Goal: Task Accomplishment & Management: Manage account settings

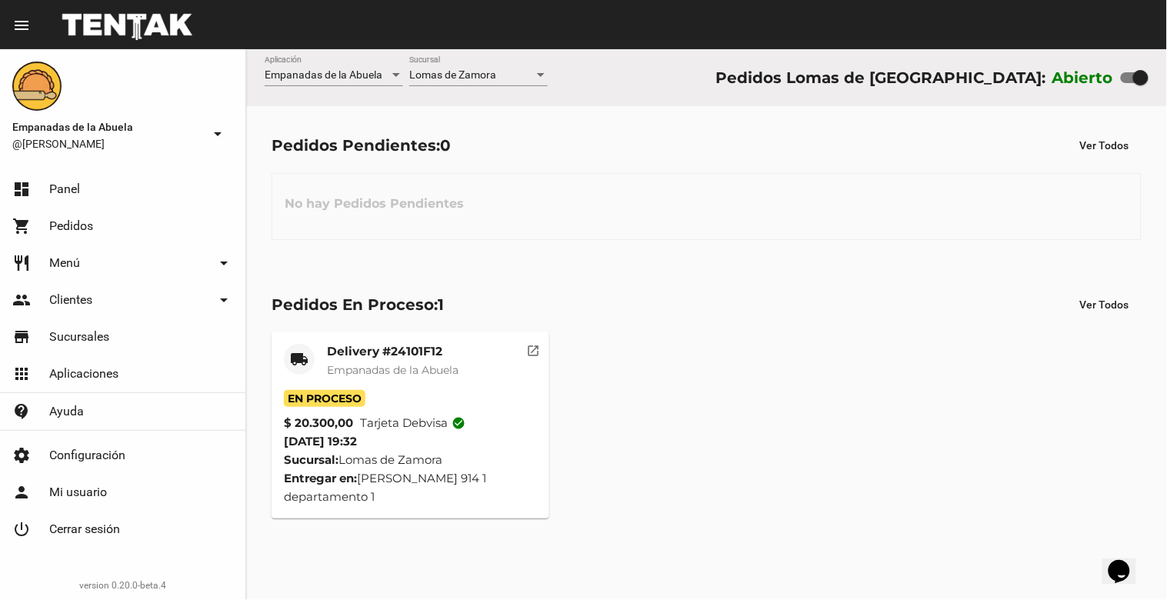
click at [395, 350] on mat-card-title "Delivery #24101F12" at bounding box center [393, 351] width 132 height 15
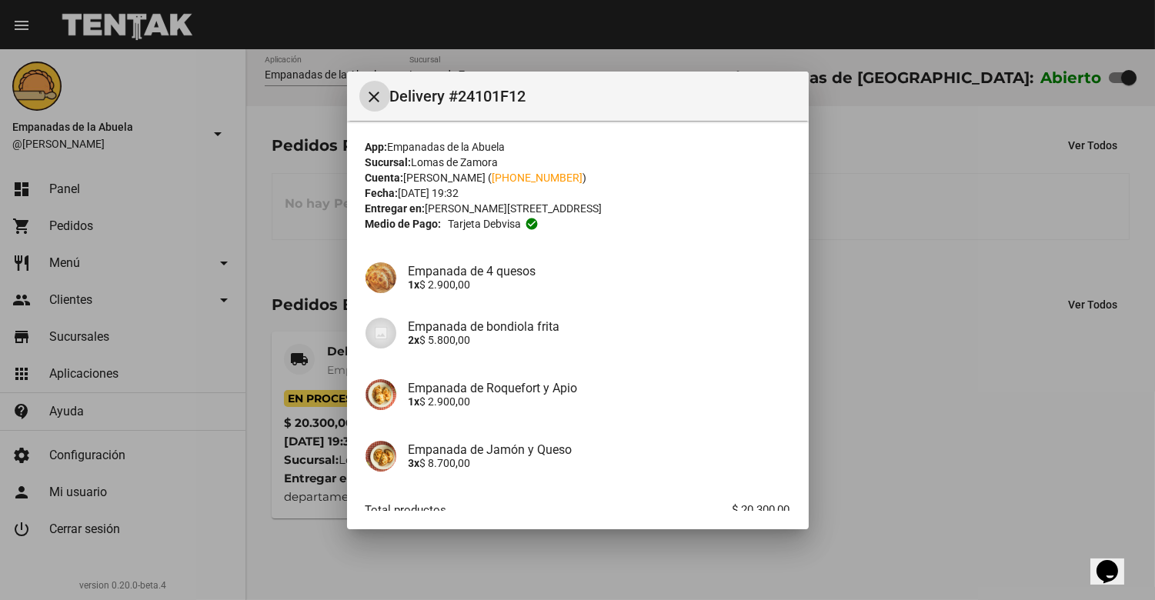
scroll to position [94, 0]
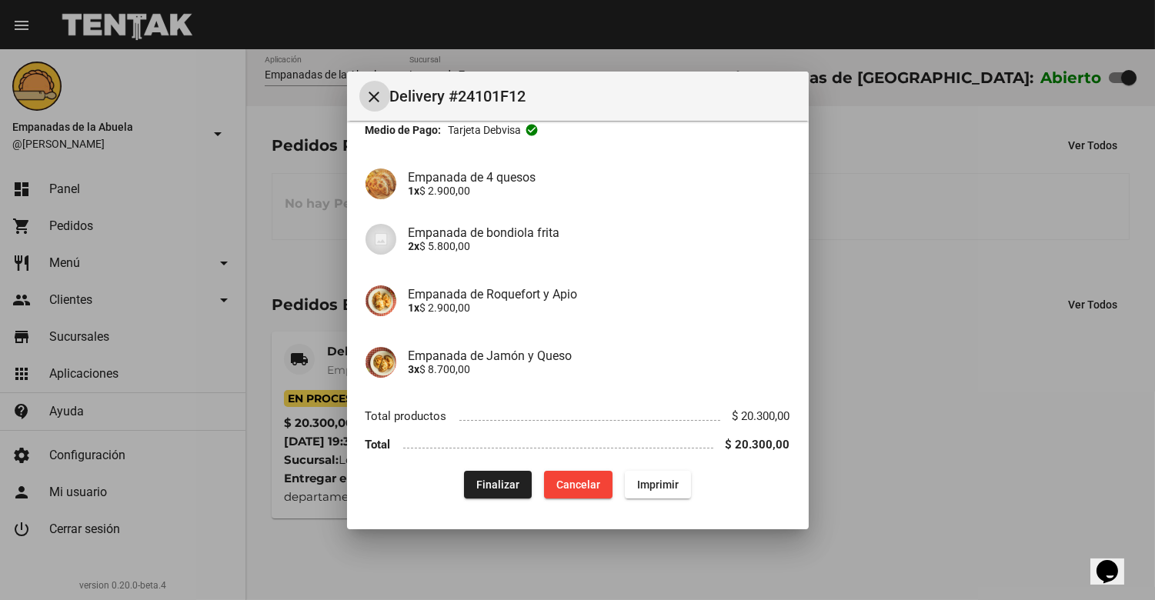
click at [483, 479] on span "Finalizar" at bounding box center [497, 485] width 43 height 12
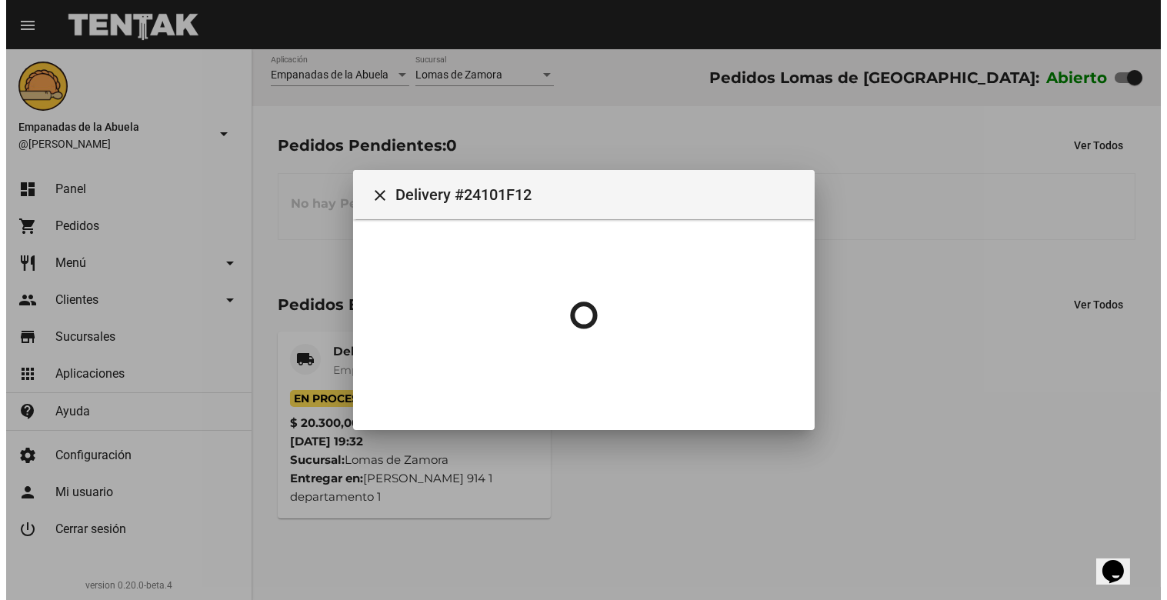
scroll to position [0, 0]
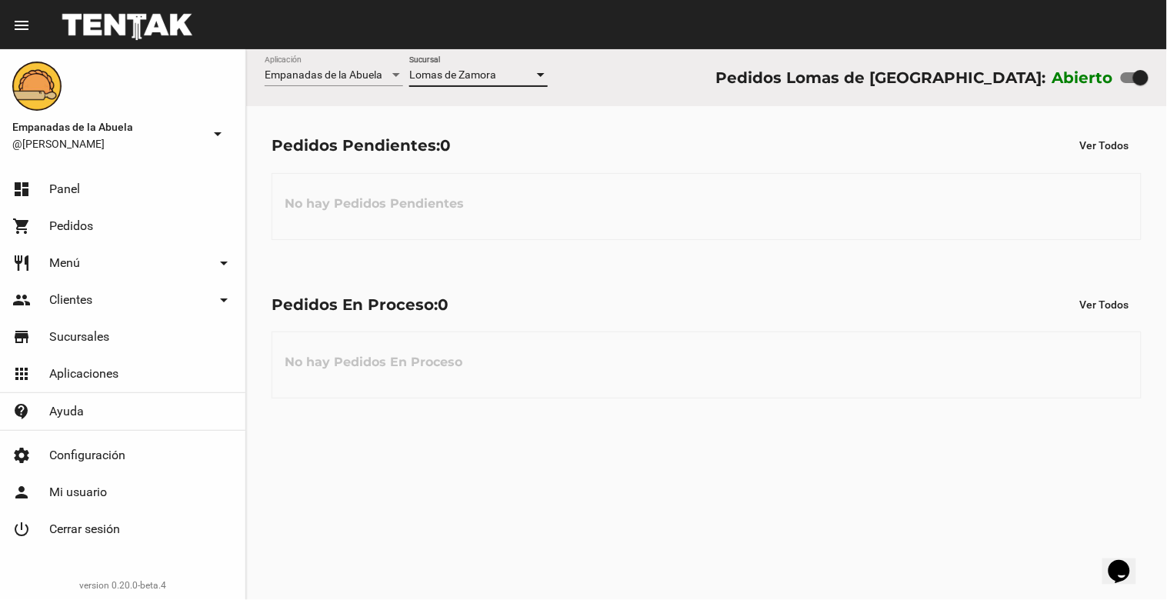
click at [449, 80] on span "Lomas de Zamora" at bounding box center [452, 74] width 87 height 12
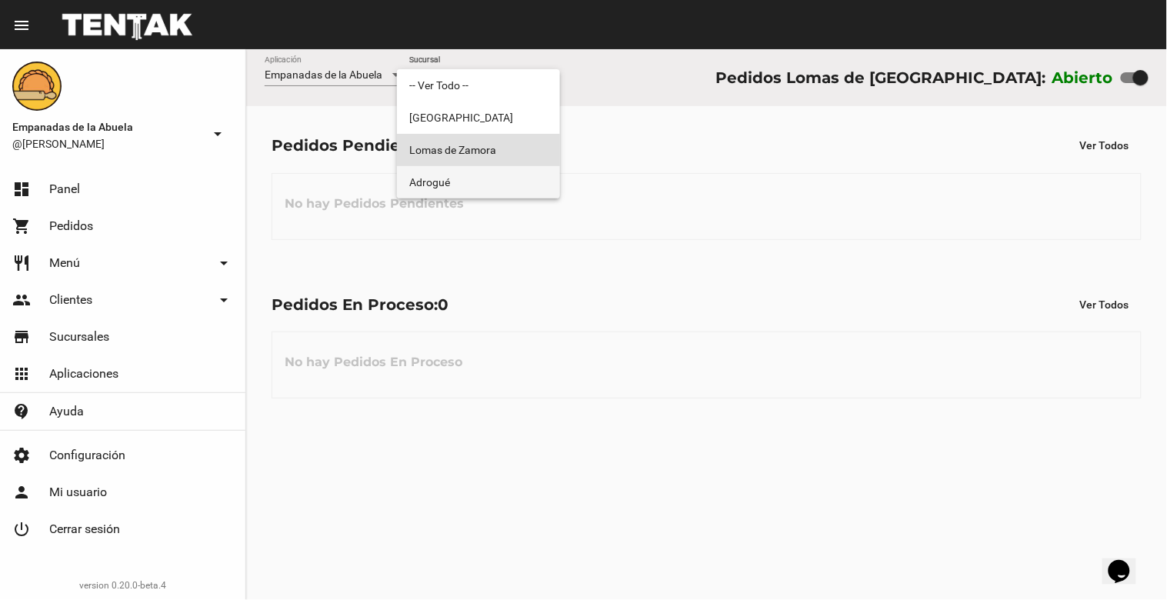
click at [448, 177] on span "Adrogué" at bounding box center [478, 182] width 138 height 32
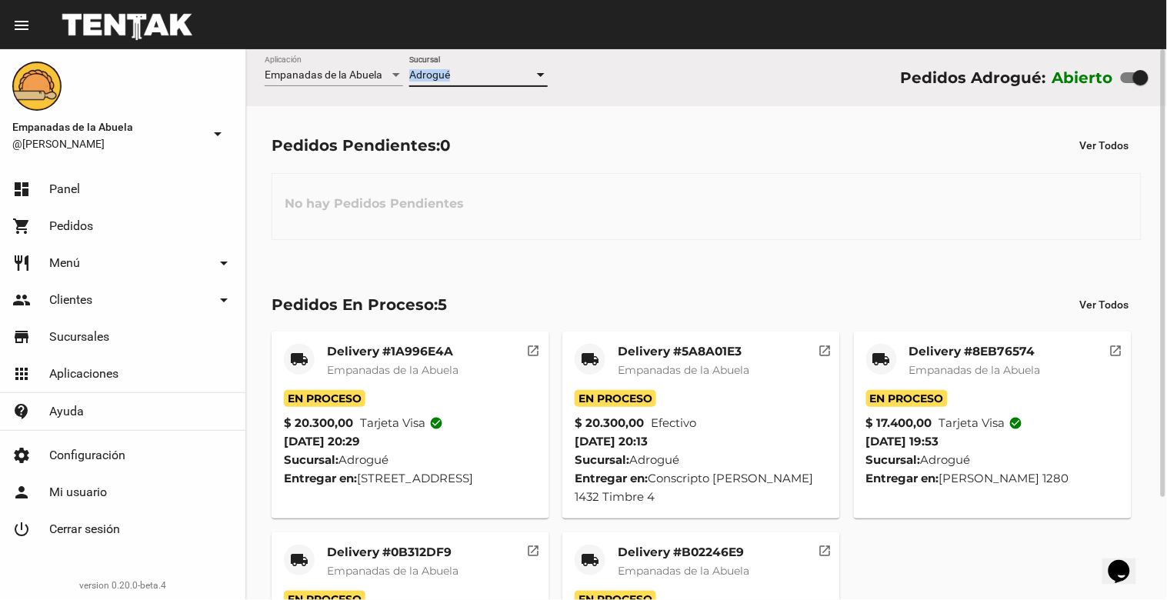
click at [455, 70] on div "Adrogué Sucursal" at bounding box center [478, 71] width 138 height 30
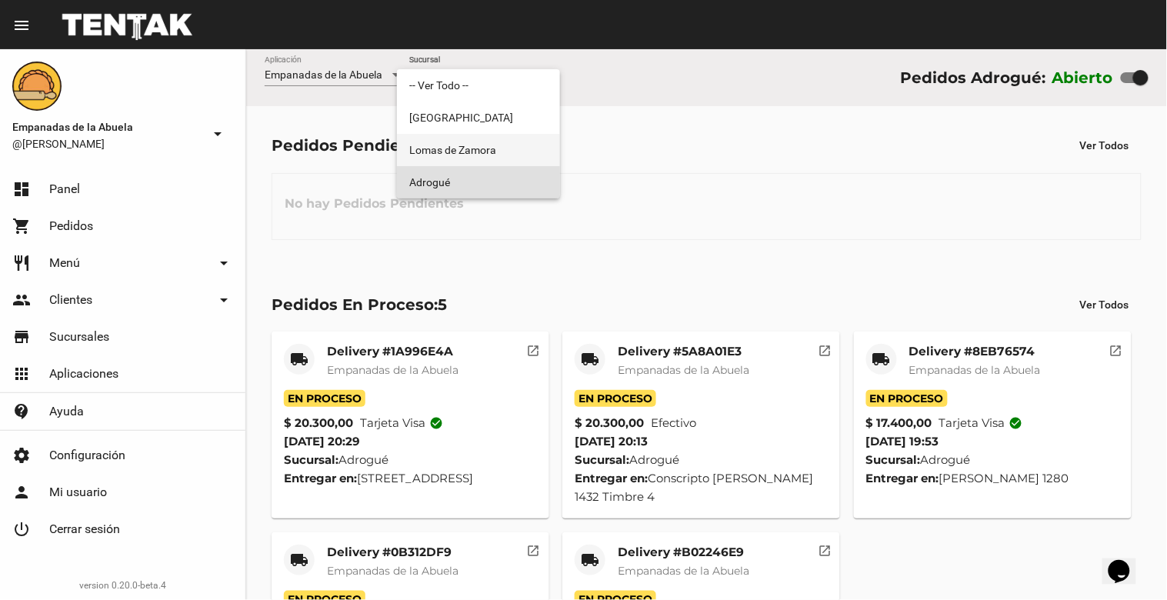
click at [451, 152] on span "Lomas de Zamora" at bounding box center [478, 150] width 138 height 32
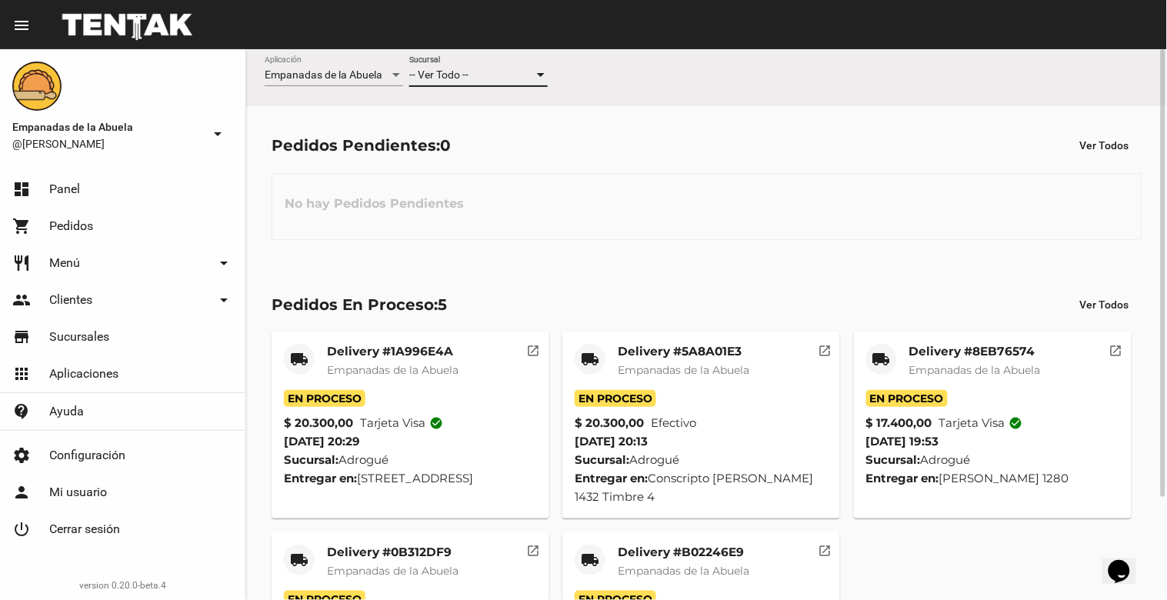
click at [455, 69] on span "-- Ver Todo --" at bounding box center [438, 74] width 59 height 12
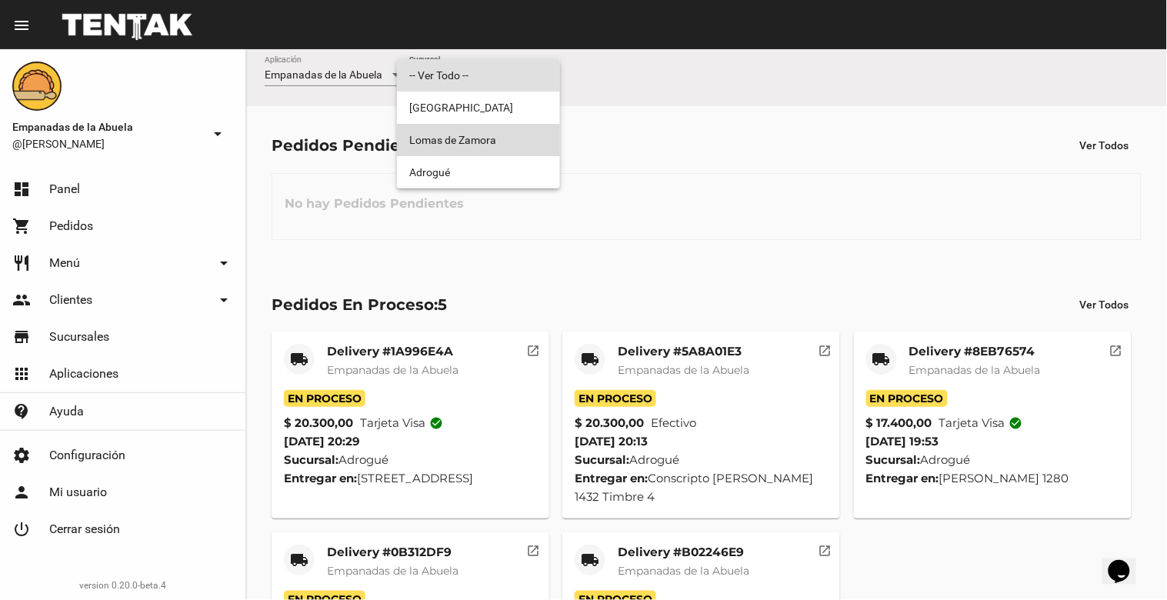
click at [454, 131] on span "Lomas de Zamora" at bounding box center [478, 140] width 138 height 32
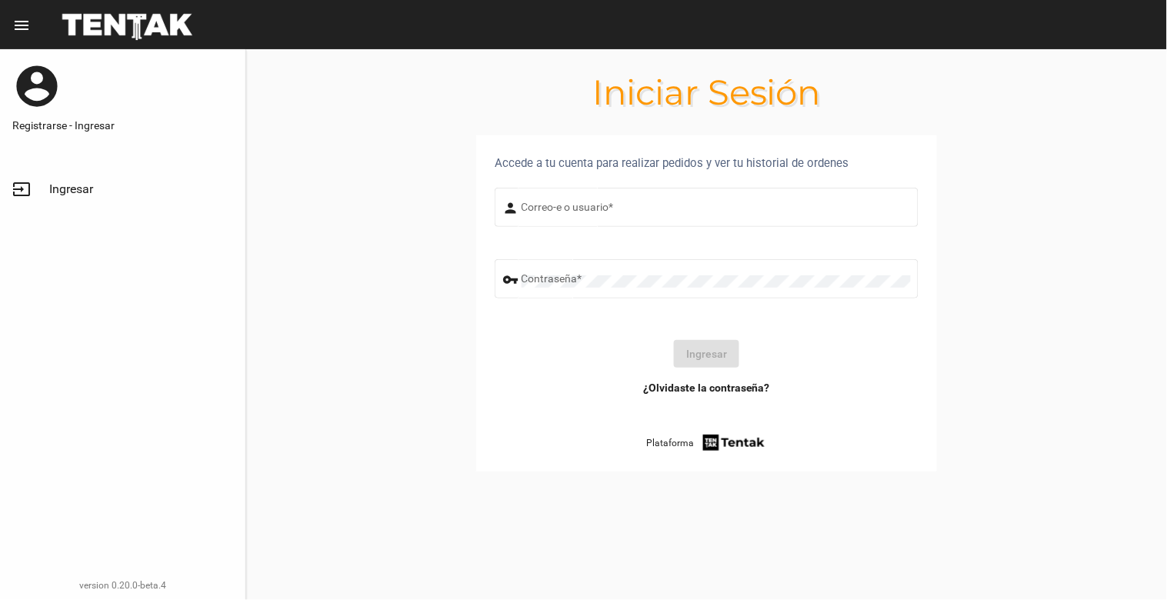
type input "[EMAIL_ADDRESS][DOMAIN_NAME]"
click at [718, 347] on button "Ingresar" at bounding box center [706, 354] width 65 height 28
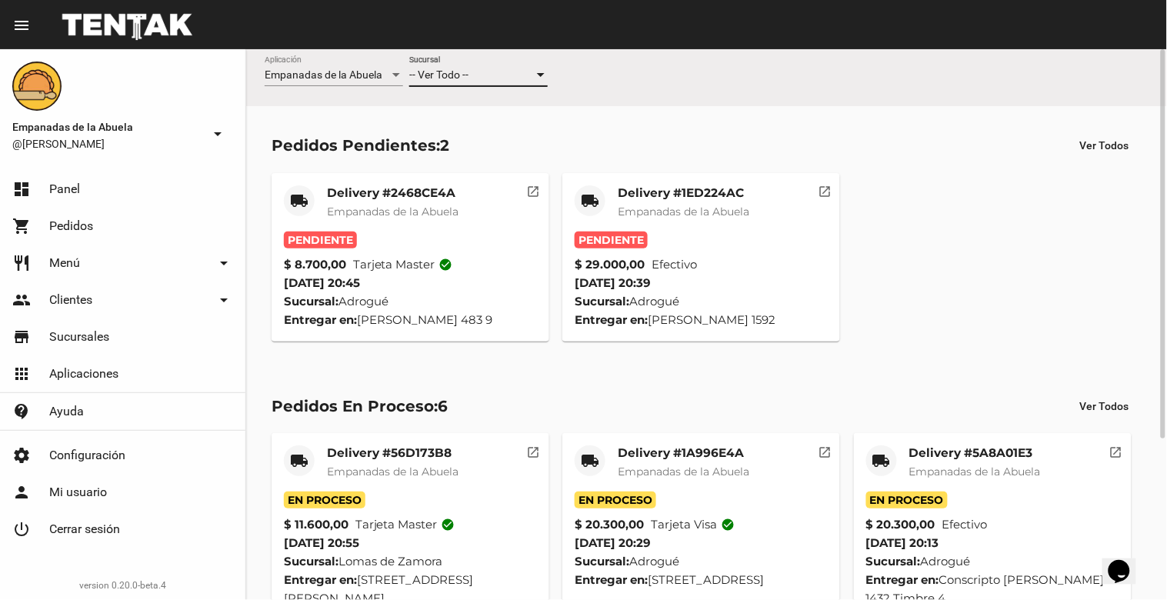
click at [475, 72] on div "-- Ver Todo --" at bounding box center [471, 75] width 125 height 12
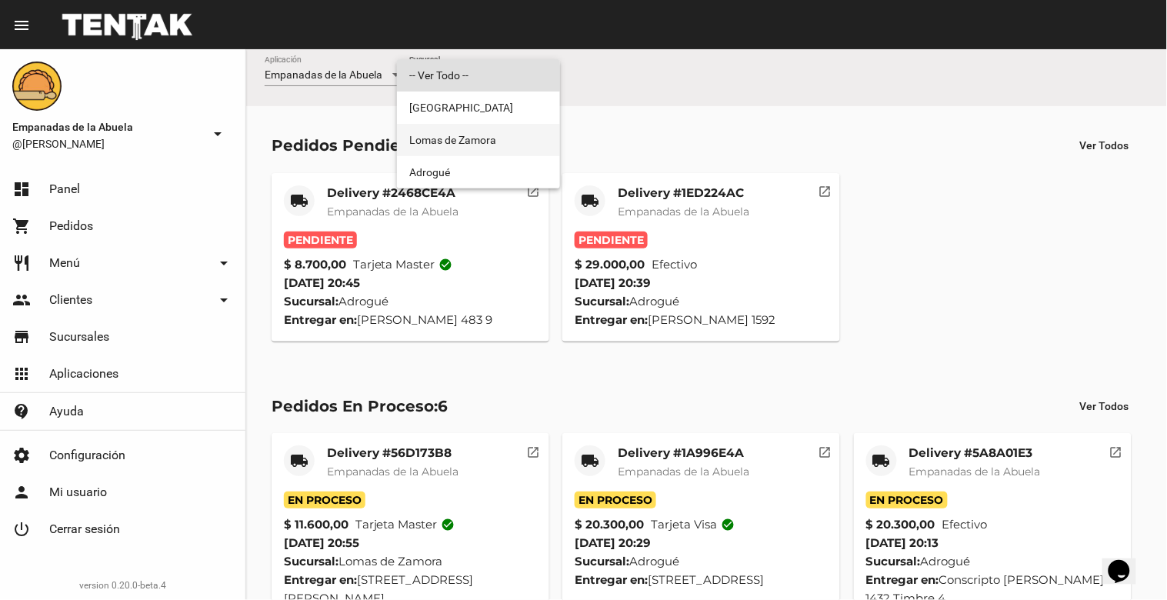
click at [460, 124] on span "Lomas de Zamora" at bounding box center [478, 140] width 138 height 32
